Goal: Information Seeking & Learning: Learn about a topic

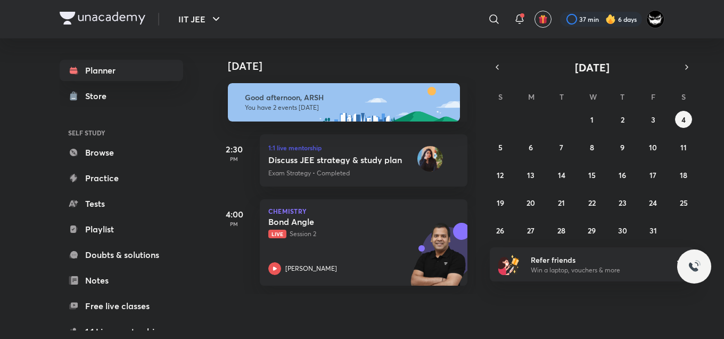
click at [406, 37] on div "IIT JEE ​ 37 min 6 days" at bounding box center [362, 19] width 605 height 38
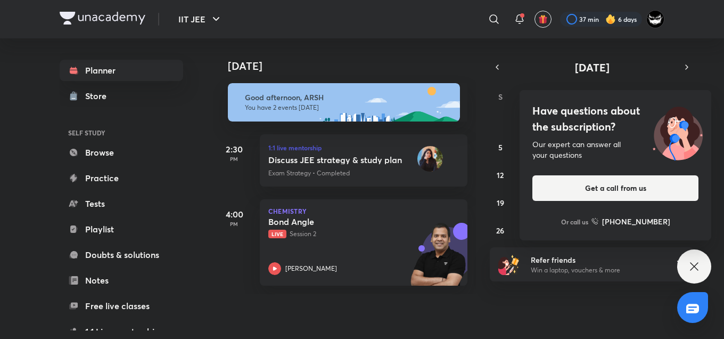
click at [434, 56] on div "[DATE]" at bounding box center [345, 55] width 265 height 34
click at [632, 119] on h4 "Have questions about the subscription?" at bounding box center [616, 119] width 166 height 32
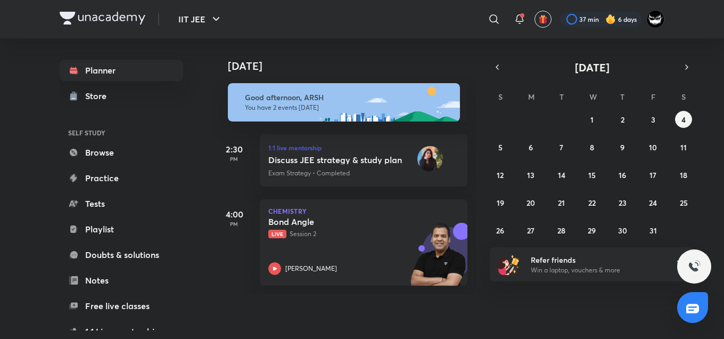
click at [391, 55] on div "[DATE]" at bounding box center [345, 55] width 265 height 34
